Goal: Task Accomplishment & Management: Manage account settings

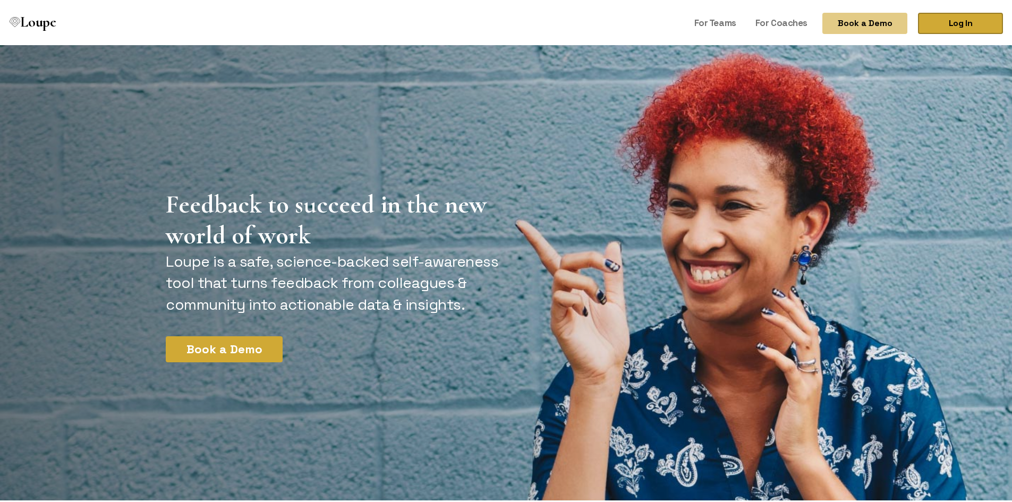
click at [956, 17] on link "Log In" at bounding box center [960, 21] width 85 height 21
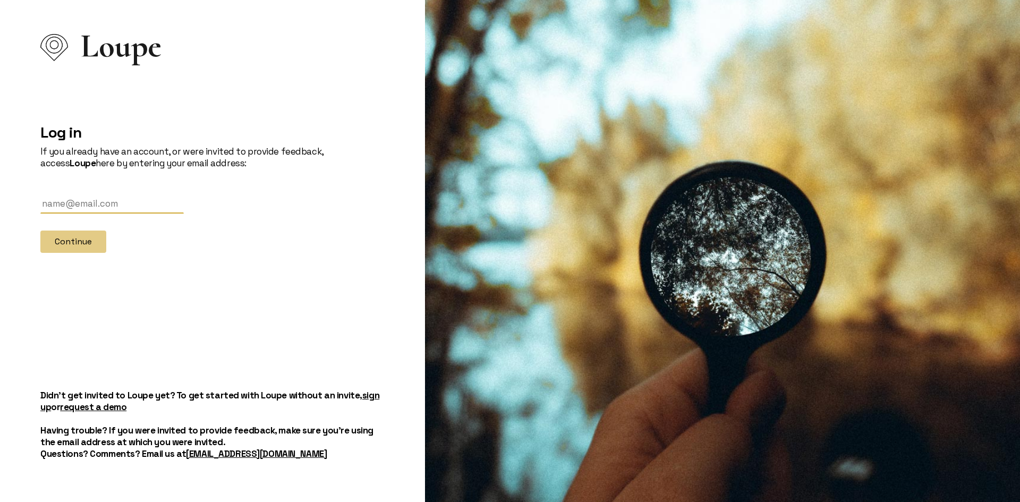
click at [90, 199] on input "text" at bounding box center [111, 204] width 143 height 20
type input "annesandberg@predictsuccess.com"
click at [92, 242] on button "Continue" at bounding box center [73, 242] width 66 height 22
